Goal: Information Seeking & Learning: Find specific page/section

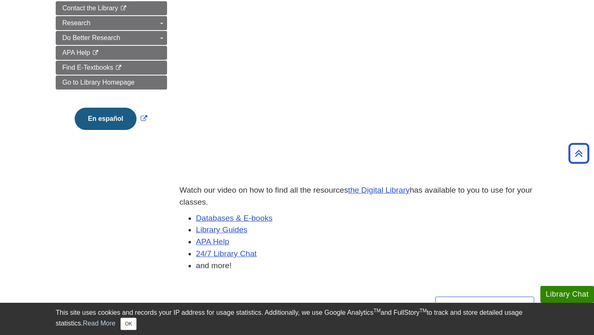
scroll to position [150, 0]
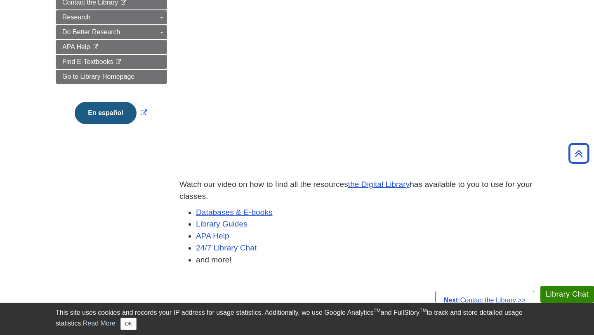
click at [225, 218] on li "Databases & E-books" at bounding box center [367, 213] width 342 height 12
click at [225, 214] on link "Databases & E-books" at bounding box center [234, 212] width 77 height 9
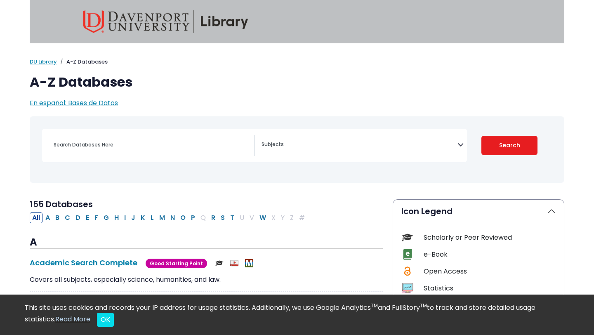
scroll to position [16, 0]
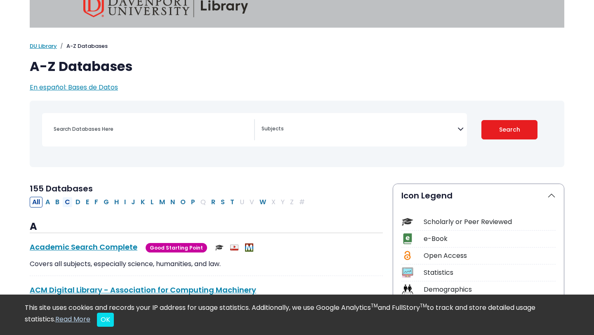
click at [70, 203] on button "C" at bounding box center [67, 202] width 10 height 11
select select "Database Subject Filter"
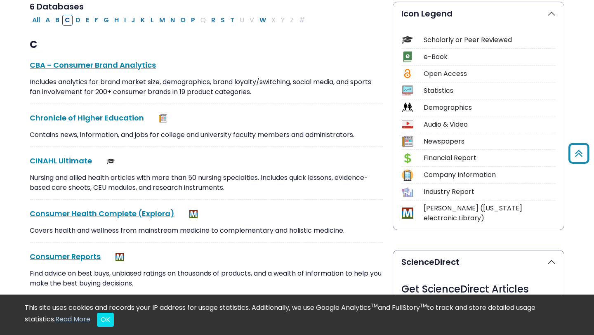
scroll to position [226, 0]
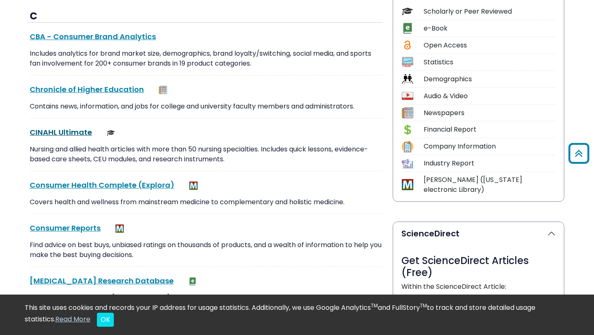
click at [71, 130] on link "CINAHL Ultimate This link opens in a new window" at bounding box center [61, 132] width 62 height 10
